Goal: Task Accomplishment & Management: Use online tool/utility

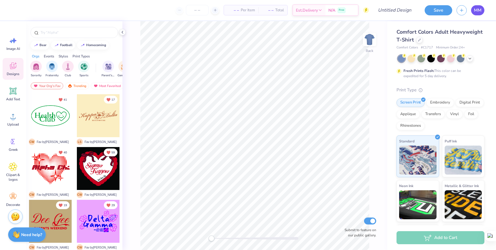
click at [475, 11] on span "MM" at bounding box center [478, 10] width 8 height 7
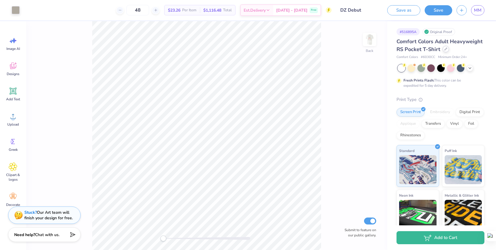
click at [445, 49] on icon at bounding box center [445, 49] width 3 height 3
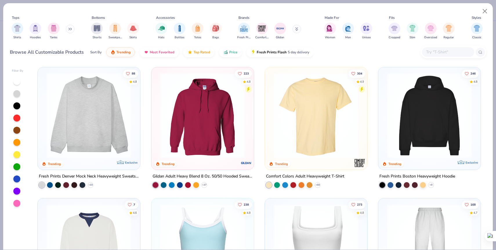
click at [432, 51] on input "text" at bounding box center [447, 52] width 45 height 7
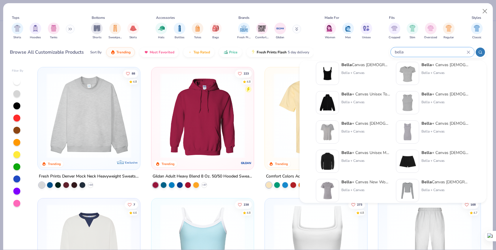
scroll to position [10, 0]
type input "bella"
click at [332, 129] on img at bounding box center [327, 131] width 18 height 18
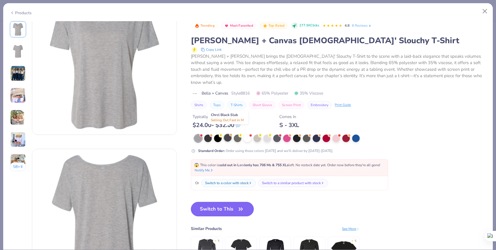
scroll to position [12, 0]
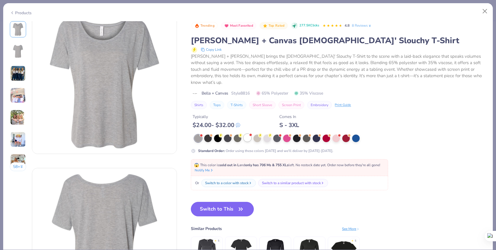
click at [250, 134] on div at bounding box center [248, 138] width 8 height 8
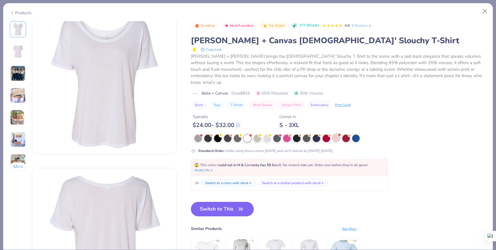
click at [337, 134] on div at bounding box center [336, 138] width 8 height 8
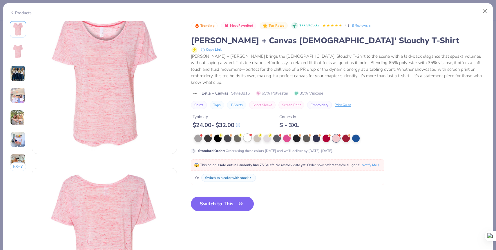
click at [245, 134] on div at bounding box center [248, 138] width 8 height 8
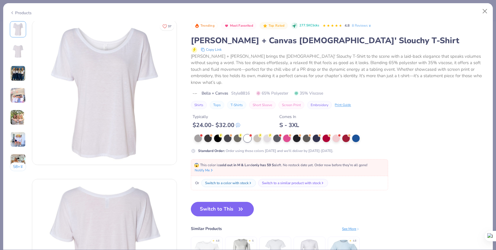
scroll to position [2, 0]
click at [20, 93] on img at bounding box center [18, 96] width 16 height 16
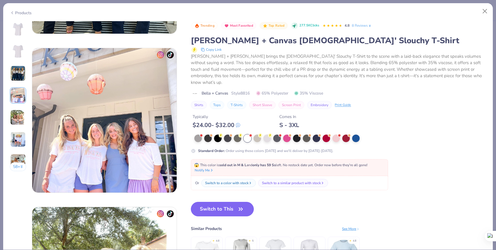
scroll to position [477, 0]
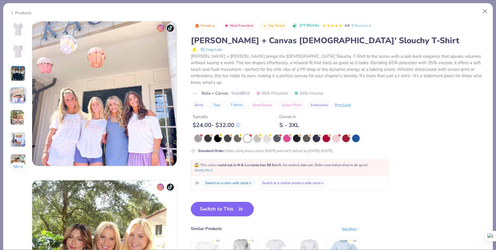
click at [20, 139] on img at bounding box center [18, 140] width 16 height 16
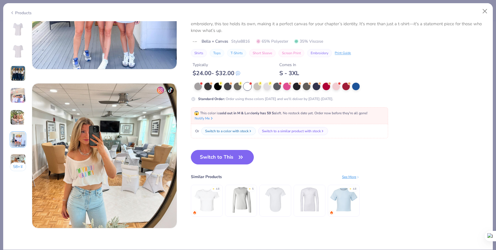
scroll to position [889, 0]
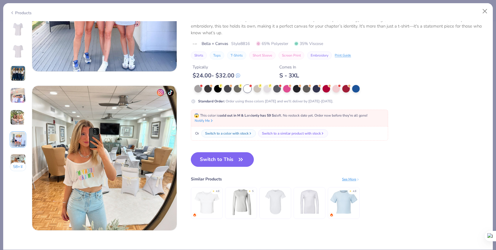
click at [229, 160] on button "Switch to This" at bounding box center [222, 159] width 63 height 15
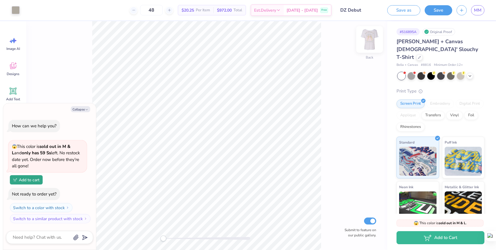
click at [369, 41] on img at bounding box center [369, 39] width 23 height 23
click at [367, 37] on img at bounding box center [369, 39] width 23 height 23
click at [368, 43] on img at bounding box center [369, 39] width 23 height 23
click at [373, 39] on img at bounding box center [369, 39] width 23 height 23
click at [368, 41] on img at bounding box center [369, 39] width 23 height 23
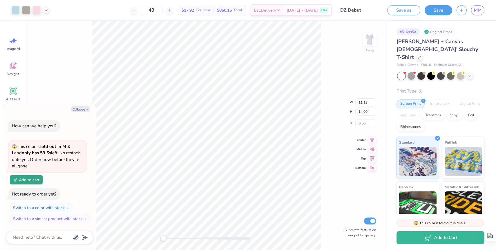
drag, startPoint x: 366, startPoint y: 44, endPoint x: 351, endPoint y: 51, distance: 16.7
click at [366, 44] on img at bounding box center [370, 40] width 12 height 12
type textarea "x"
type input "9.00"
type input "1.52"
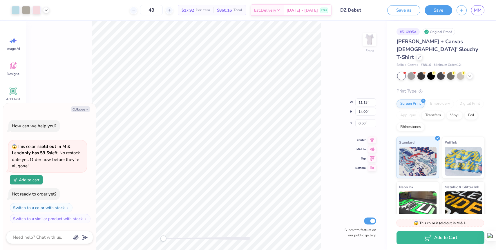
type input "10.00"
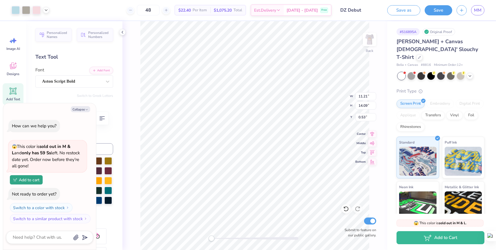
type textarea "x"
type input "5.42"
type input "8.25"
type input "1.91"
type textarea "x"
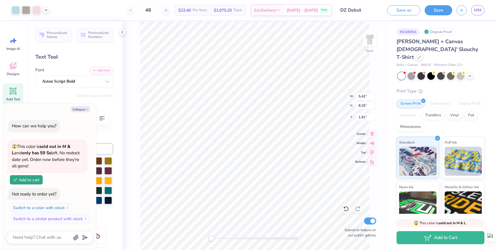
type input "3.00"
click at [345, 208] on icon at bounding box center [346, 209] width 6 height 6
type textarea "x"
type input "2.15"
type textarea "x"
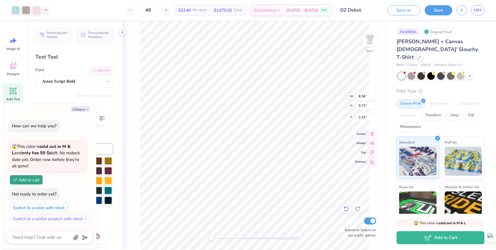
type input "1.98"
type textarea "x"
type input "6.25"
type input "1.06"
type input "10.00"
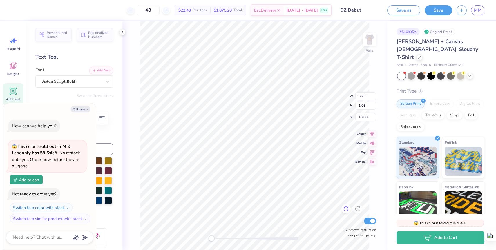
type textarea "x"
type input "1.89"
type input "4.41"
type input "7.15"
type textarea "x"
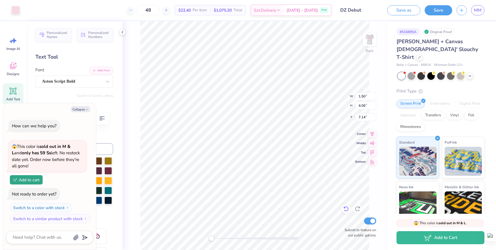
type input "6.25"
type input "1.06"
type input "10.00"
type textarea "x"
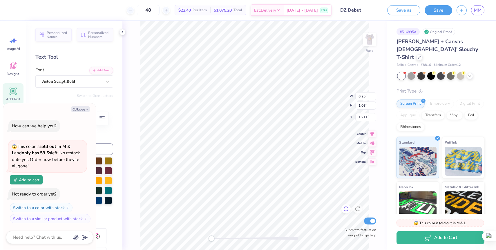
type textarea "D"
type textarea "x"
type textarea "Del"
type textarea "x"
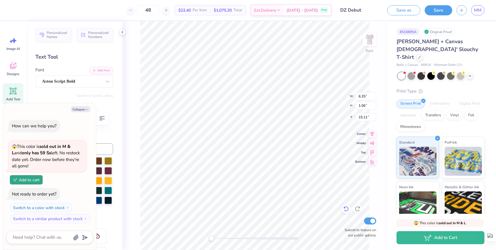
type textarea "Delt"
type textarea "x"
type textarea "Delta"
type textarea "x"
type textarea "Delta"
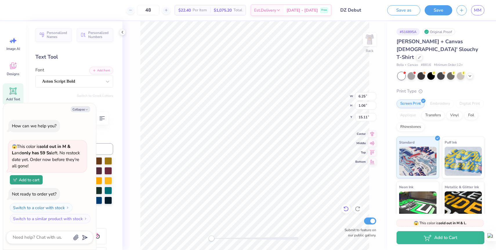
type textarea "x"
type textarea "Delta Ze"
type textarea "x"
type textarea "Delta Zet"
type textarea "x"
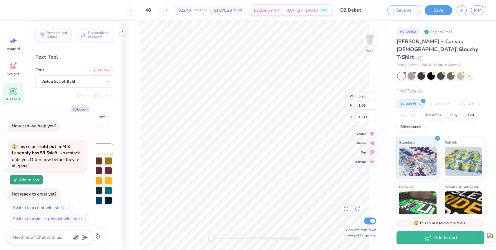
type textarea "Delta Zeta"
type textarea "x"
type textarea "Delta Zeta"
type textarea "x"
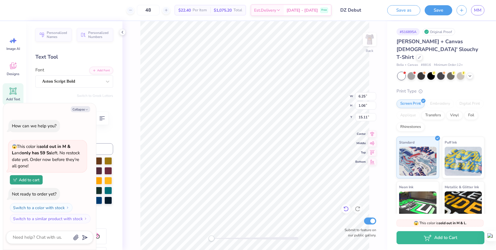
type textarea "Delta Zeta D"
type textarea "x"
type textarea "Delta Zeta De"
type textarea "x"
type textarea "Delta Zeta Deb"
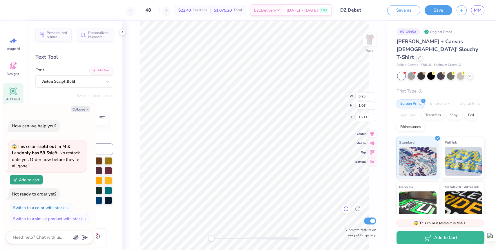
type textarea "x"
type textarea "Delta Zeta Debut"
type textarea "x"
type input "1.31"
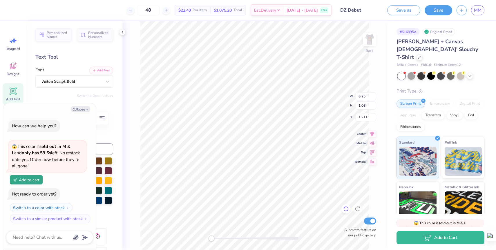
type input "1.30"
type input "3.55"
type textarea "x"
type input "1.29"
type input "1.41"
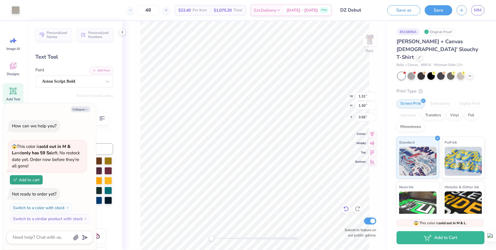
type input "2.59"
click at [81, 108] on button "Collapse" at bounding box center [80, 109] width 19 height 6
type textarea "x"
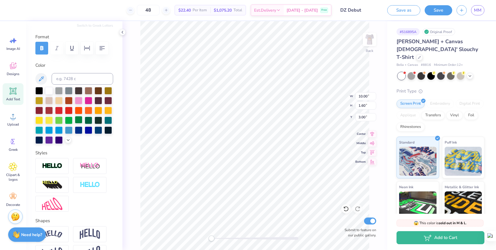
scroll to position [110, 0]
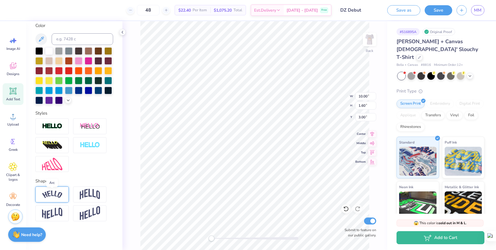
click at [51, 196] on img at bounding box center [52, 195] width 20 height 8
type textarea "DZ Debut"
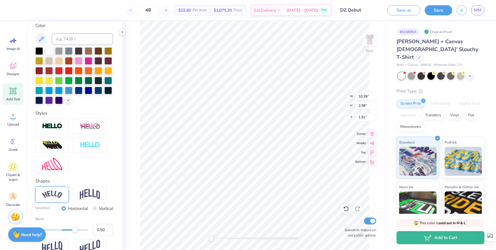
type textarea "Delat Zeta Debut"
click at [331, 100] on div "Back W 11.36 11.36 " H 2.65 2.65 " Y 1.37 1.37 " Center Middle Top Bottom Submi…" at bounding box center [254, 135] width 265 height 229
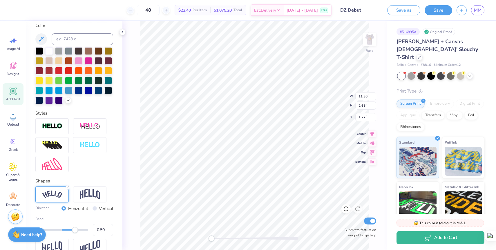
type textarea "Delta Zeta Debut"
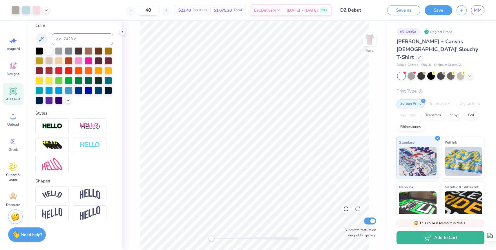
drag, startPoint x: 160, startPoint y: 10, endPoint x: 149, endPoint y: 10, distance: 10.7
click at [149, 10] on input "48" at bounding box center [148, 10] width 23 height 10
click at [162, 12] on input "25" at bounding box center [151, 10] width 23 height 10
type input "2"
type input "40"
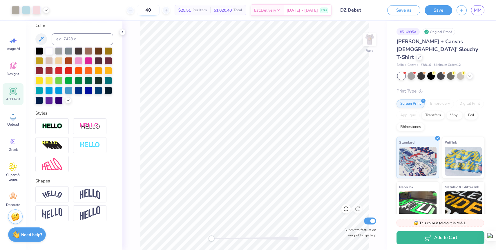
click at [160, 12] on input "40" at bounding box center [148, 10] width 23 height 10
click at [374, 40] on img at bounding box center [369, 39] width 23 height 23
click at [374, 45] on img at bounding box center [369, 39] width 23 height 23
click at [367, 38] on img at bounding box center [369, 39] width 23 height 23
click at [436, 10] on button "Save" at bounding box center [439, 9] width 28 height 10
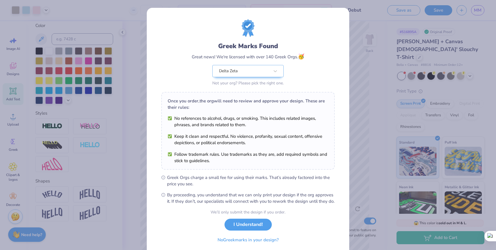
scroll to position [21, 0]
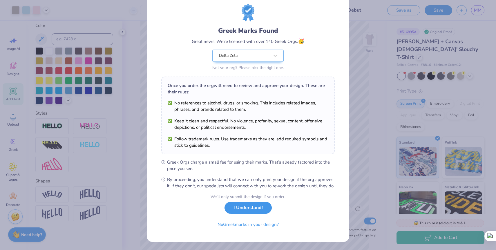
click at [255, 209] on button "I Understand!" at bounding box center [247, 208] width 47 height 12
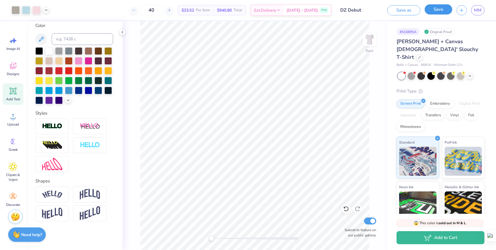
click at [434, 12] on button "Save" at bounding box center [439, 9] width 28 height 10
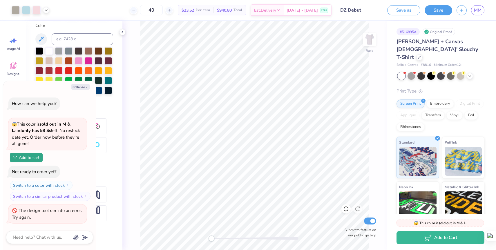
type textarea "x"
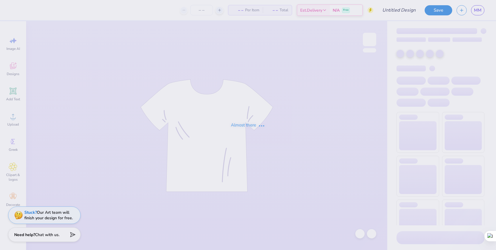
type input "DZ Debut"
type input "30"
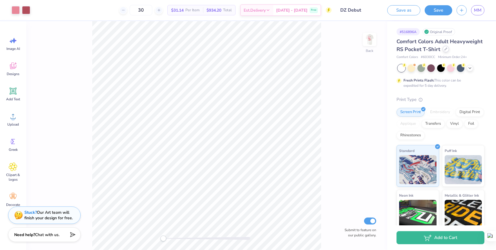
click at [447, 49] on div at bounding box center [446, 49] width 6 height 6
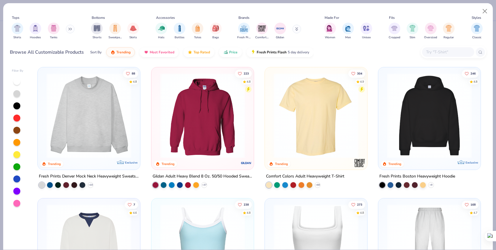
click at [453, 49] on input "text" at bounding box center [447, 52] width 45 height 7
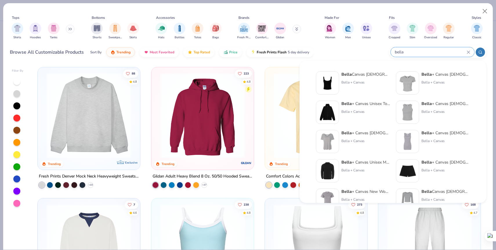
type input "bella"
click at [328, 139] on img at bounding box center [327, 142] width 18 height 18
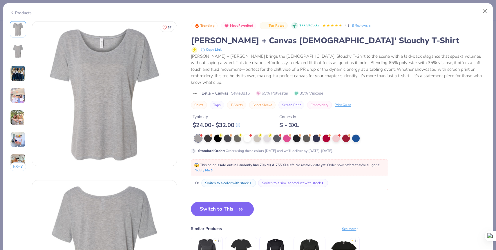
click at [21, 138] on img at bounding box center [18, 140] width 16 height 16
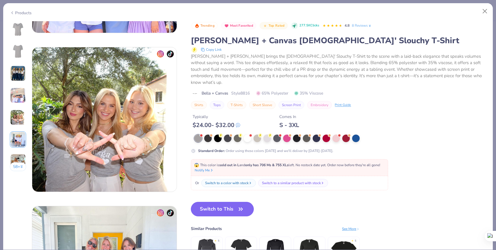
scroll to position [795, 0]
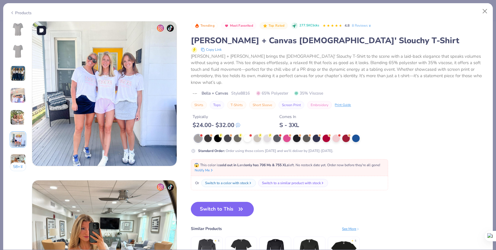
click at [122, 104] on img at bounding box center [104, 93] width 144 height 144
click at [176, 19] on div "Products 58 + 37 DU Delta Gamma, [US_STATE][GEOGRAPHIC_DATA] KK Kappa Alpha The…" at bounding box center [248, 126] width 490 height 247
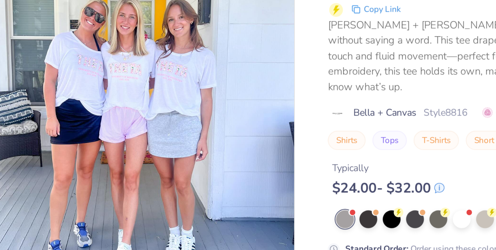
scroll to position [808, 0]
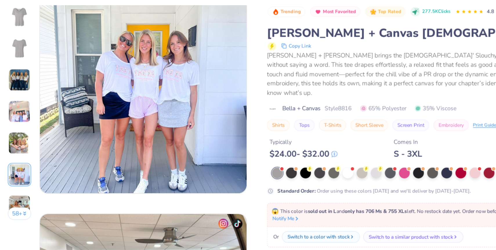
click at [17, 74] on img at bounding box center [18, 74] width 16 height 16
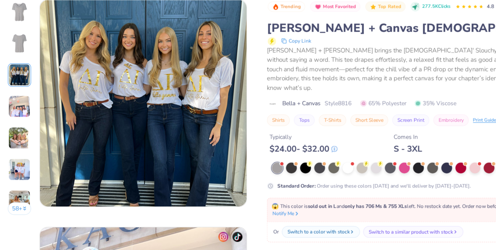
scroll to position [318, 0]
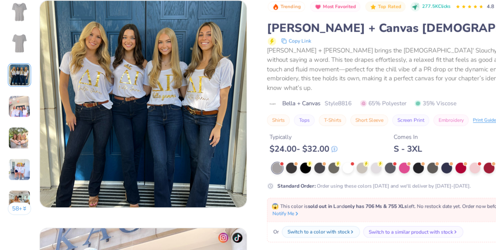
click at [19, 123] on img at bounding box center [18, 118] width 16 height 16
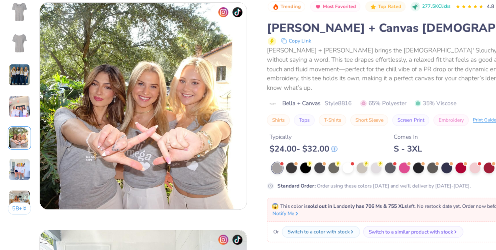
scroll to position [636, 0]
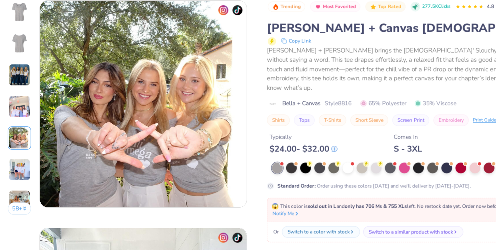
click at [19, 136] on img at bounding box center [18, 140] width 16 height 16
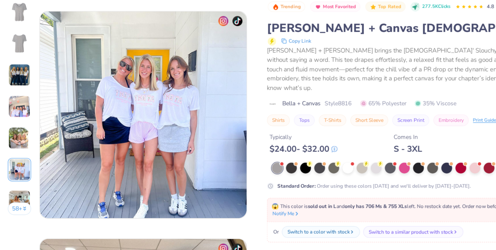
scroll to position [795, 0]
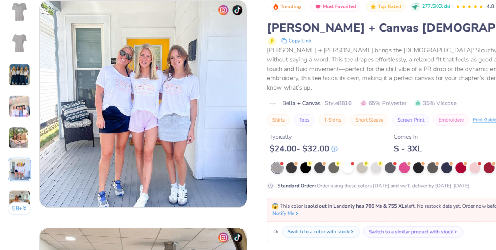
click at [21, 155] on img at bounding box center [18, 162] width 16 height 16
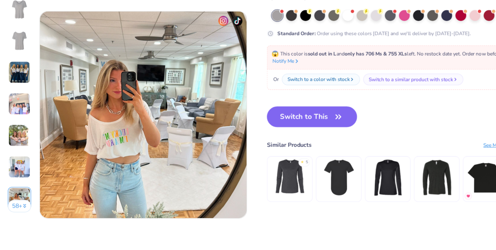
scroll to position [954, 0]
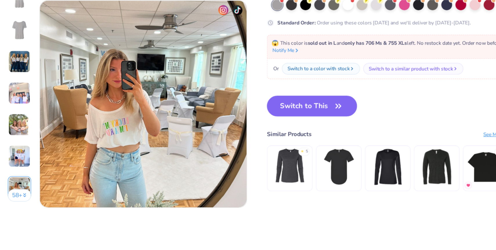
click at [19, 61] on img at bounding box center [18, 64] width 16 height 16
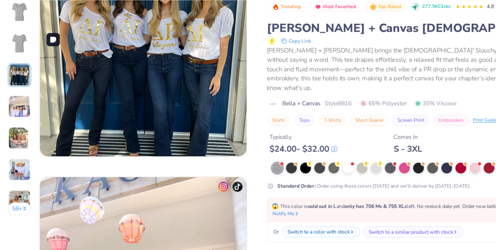
scroll to position [318, 0]
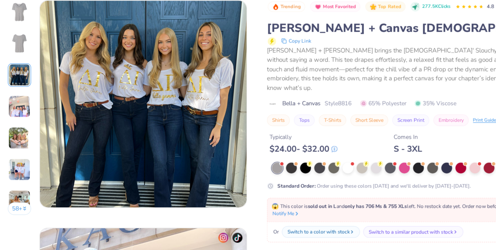
click at [18, 98] on img at bounding box center [18, 96] width 16 height 16
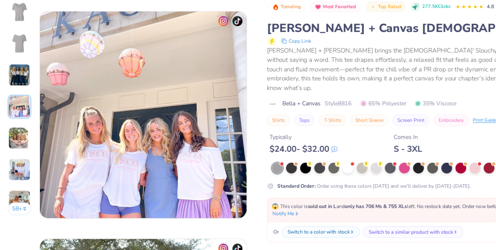
scroll to position [477, 0]
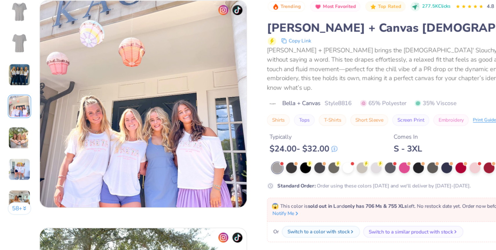
click at [19, 118] on img at bounding box center [18, 118] width 16 height 16
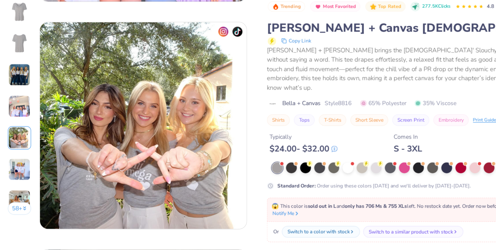
click at [19, 136] on img at bounding box center [18, 140] width 16 height 16
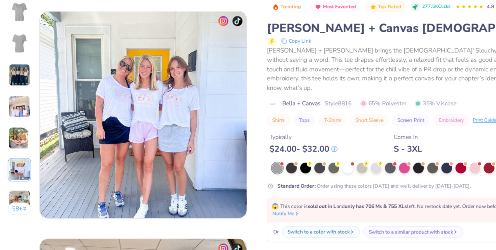
scroll to position [795, 0]
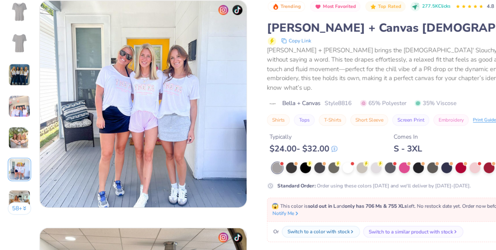
click at [19, 157] on img at bounding box center [18, 162] width 16 height 16
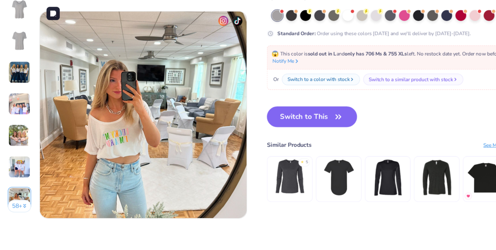
scroll to position [954, 0]
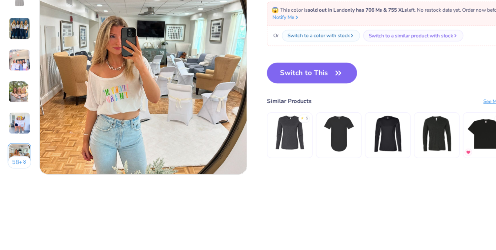
click at [21, 133] on icon at bounding box center [21, 134] width 3 height 3
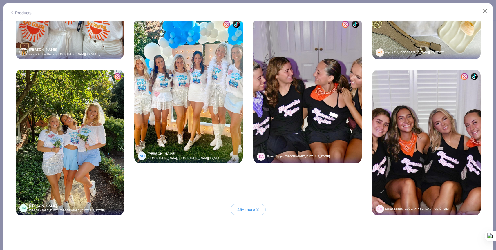
scroll to position [1577, 0]
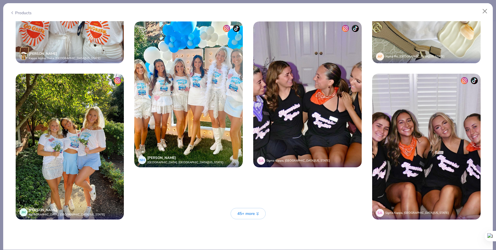
click at [245, 215] on span "45+ more" at bounding box center [246, 214] width 18 height 6
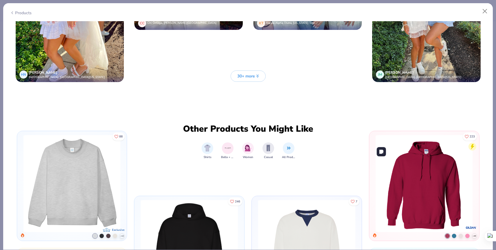
scroll to position [2331, 0]
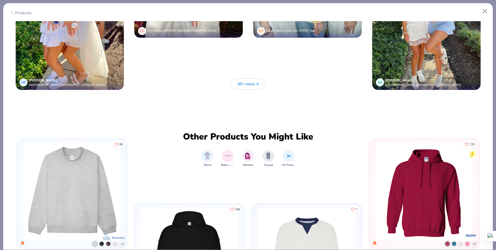
click at [236, 81] on button "30+ more" at bounding box center [248, 83] width 35 height 11
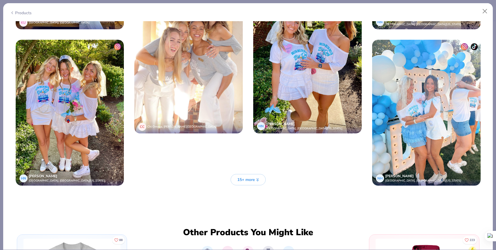
scroll to position [2860, 0]
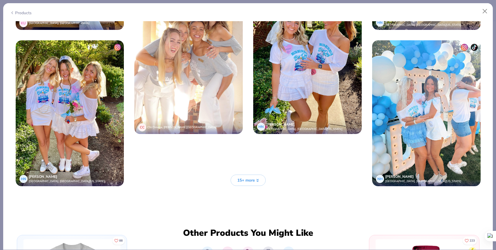
click at [254, 180] on span "15+ more" at bounding box center [246, 180] width 18 height 6
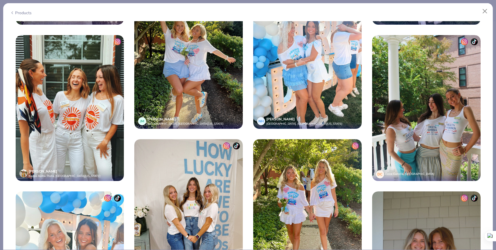
scroll to position [2563, 0]
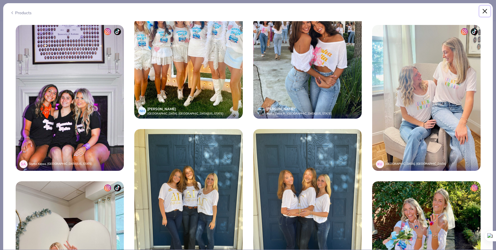
click at [485, 9] on button "Close" at bounding box center [484, 11] width 11 height 11
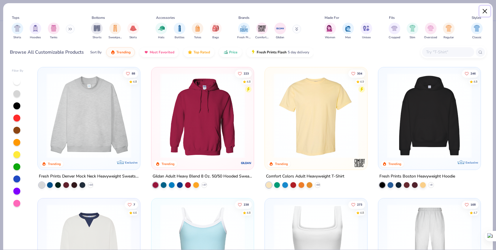
click at [483, 12] on button "Close" at bounding box center [484, 11] width 11 height 11
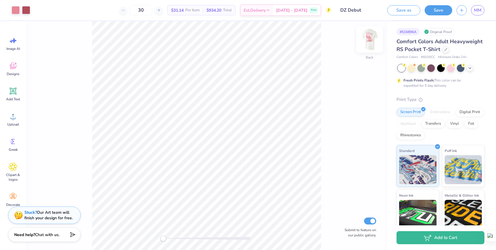
click at [374, 41] on img at bounding box center [369, 39] width 23 height 23
click at [479, 13] on span "MM" at bounding box center [478, 10] width 8 height 7
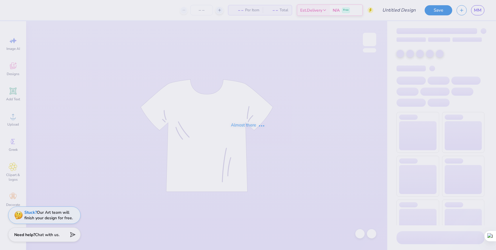
type input "DZ Parents Weekends 25'"
type input "60"
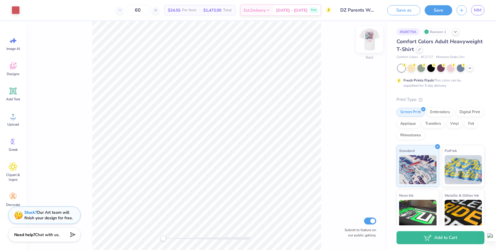
click at [372, 43] on img at bounding box center [369, 39] width 23 height 23
click at [366, 44] on img at bounding box center [369, 39] width 23 height 23
click at [366, 44] on img at bounding box center [370, 40] width 12 height 12
